Goal: Task Accomplishment & Management: Manage account settings

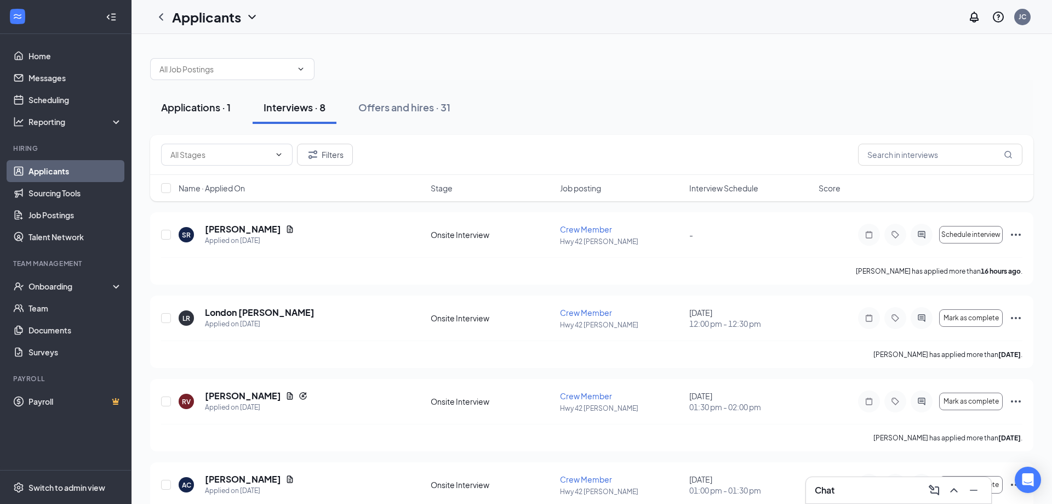
click at [218, 104] on div "Applications · 1" at bounding box center [196, 107] width 70 height 14
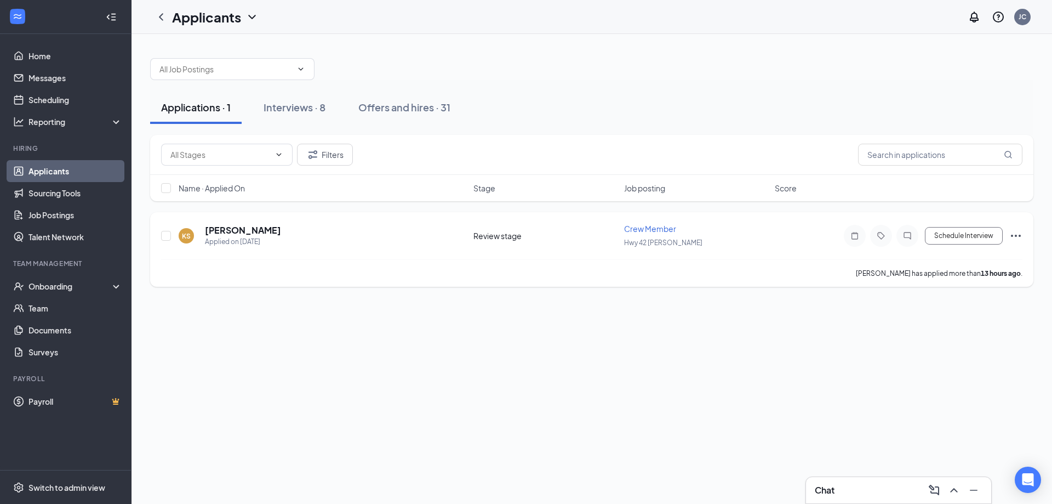
click at [236, 229] on h5 "[PERSON_NAME]" at bounding box center [243, 230] width 76 height 12
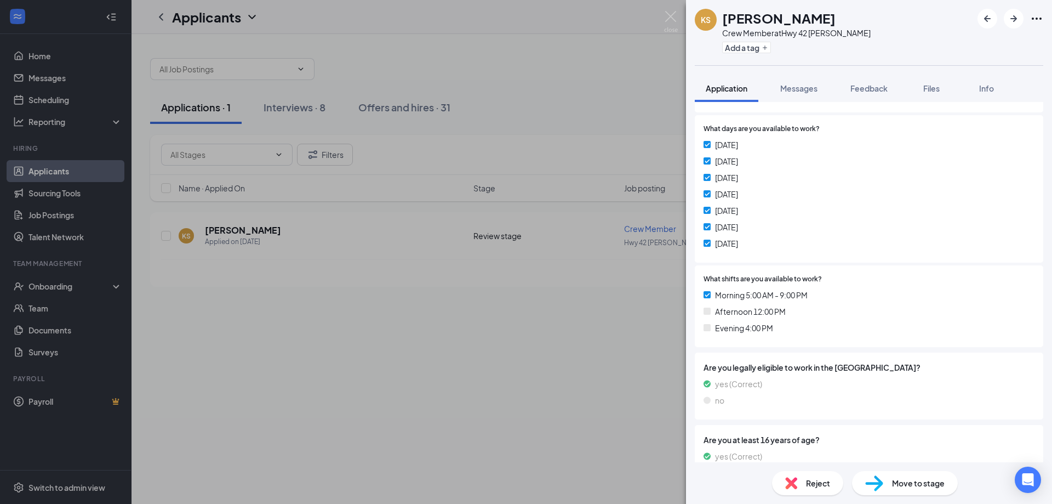
scroll to position [227, 0]
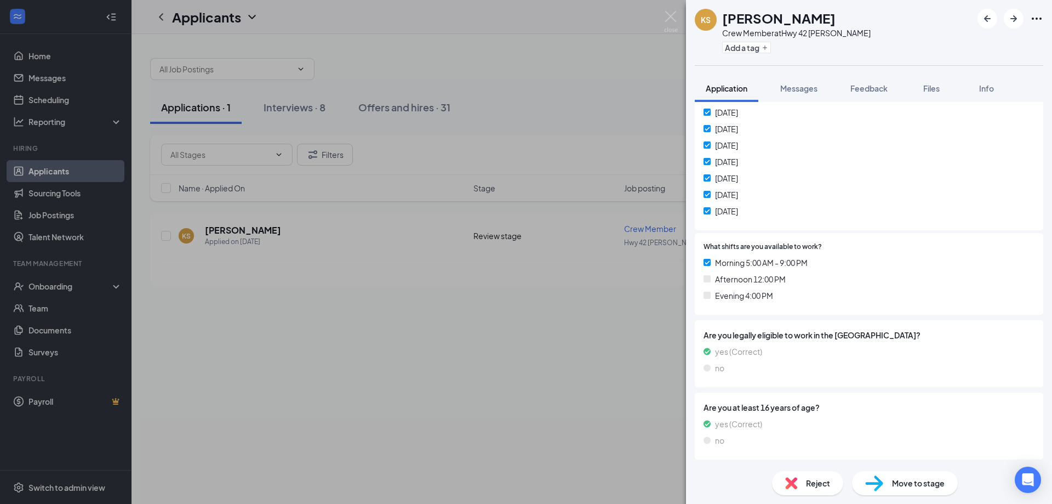
click at [907, 483] on span "Move to stage" at bounding box center [918, 483] width 53 height 12
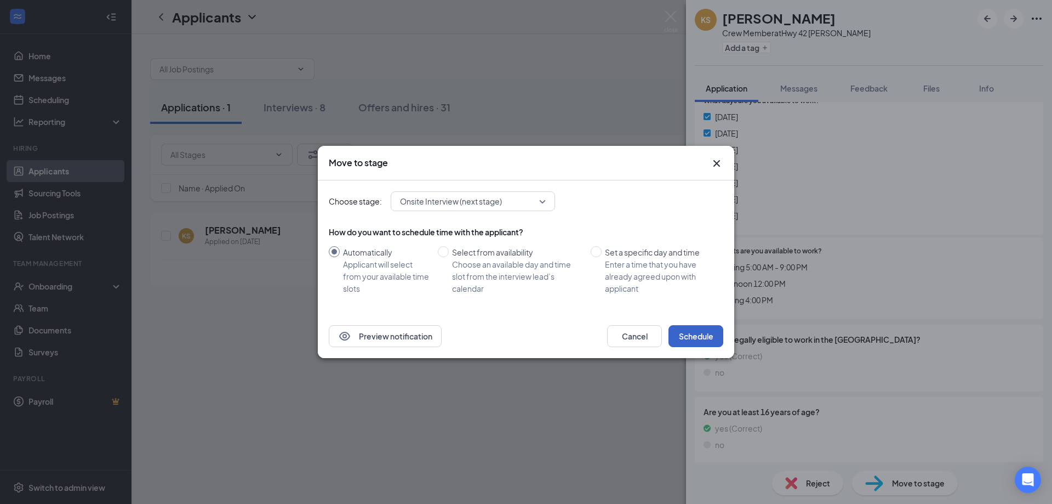
click at [693, 338] on button "Schedule" at bounding box center [696, 336] width 55 height 22
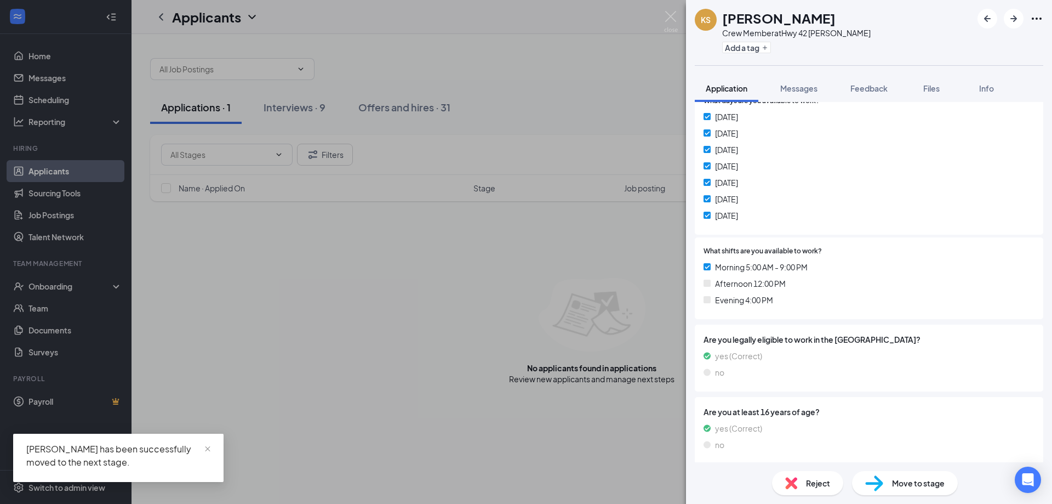
click at [425, 276] on div "KS [PERSON_NAME] Crew Member at Hwy 42 [PERSON_NAME] Add a tag Application Mess…" at bounding box center [526, 252] width 1052 height 504
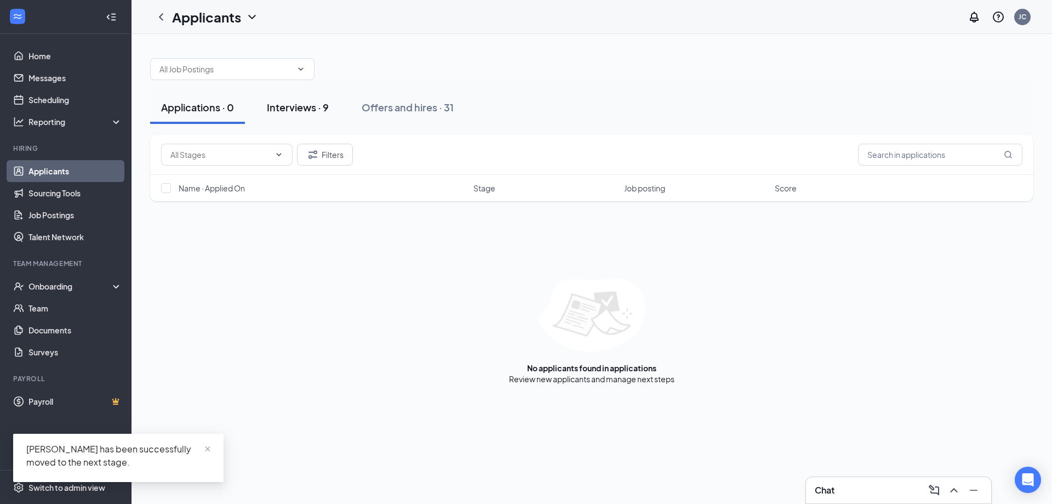
click at [307, 112] on div "Interviews · 9" at bounding box center [298, 107] width 62 height 14
